Goal: Check status

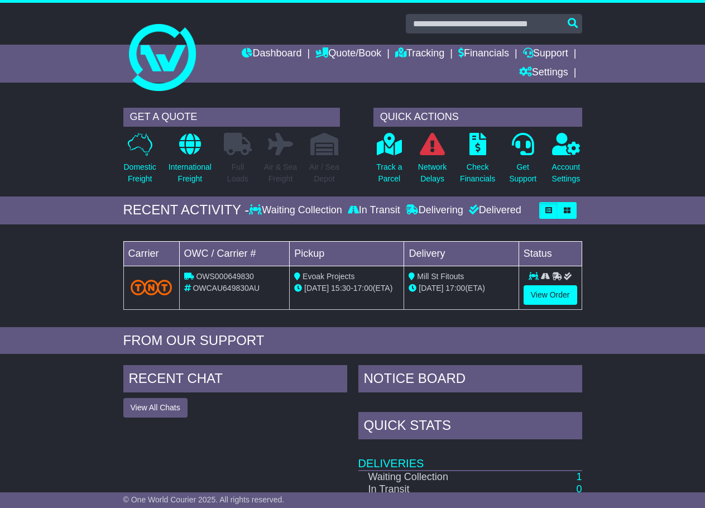
click at [214, 287] on span "OWCAU649830AU" at bounding box center [226, 288] width 67 height 9
copy span "OWCAU649830AU"
